Goal: Transaction & Acquisition: Purchase product/service

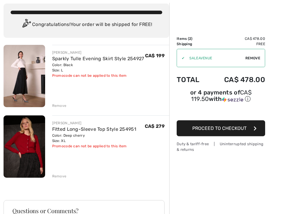
scroll to position [32, 0]
click at [63, 164] on div "Remove" at bounding box center [59, 176] width 14 height 5
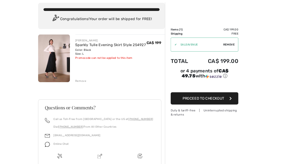
scroll to position [0, 0]
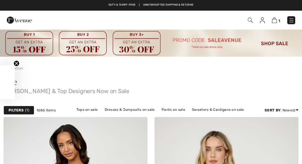
checkbox input "true"
click at [249, 20] on img at bounding box center [250, 20] width 5 height 5
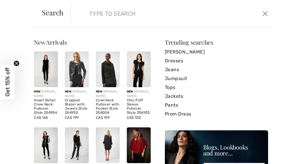
click at [91, 13] on input "search" at bounding box center [151, 14] width 132 height 18
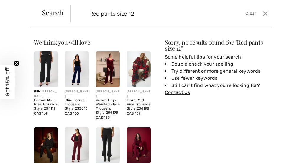
type input "Red pants size 12"
click at [142, 144] on img at bounding box center [139, 145] width 24 height 36
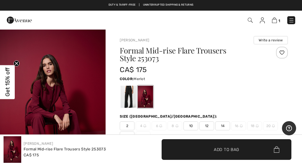
checkbox input "true"
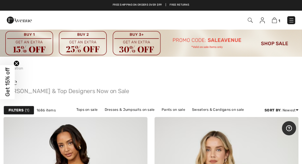
click at [251, 20] on img at bounding box center [250, 20] width 5 height 5
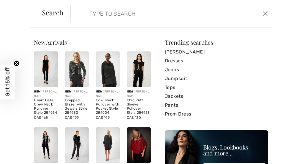
click at [89, 12] on input "search" at bounding box center [151, 14] width 132 height 18
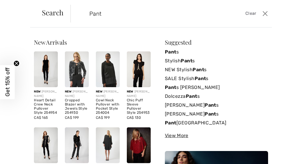
type input "Pants"
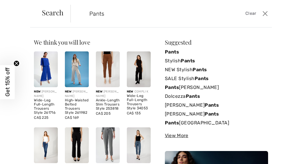
click at [208, 88] on link "Pants Joseph Ribkoff" at bounding box center [216, 87] width 103 height 9
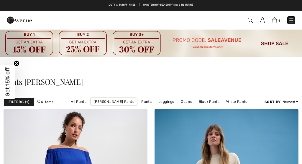
checkbox input "true"
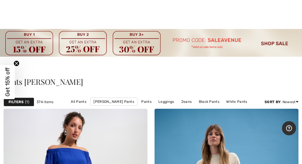
click at [148, 102] on link "Pants" at bounding box center [146, 102] width 16 height 8
